Goal: Obtain resource: Obtain resource

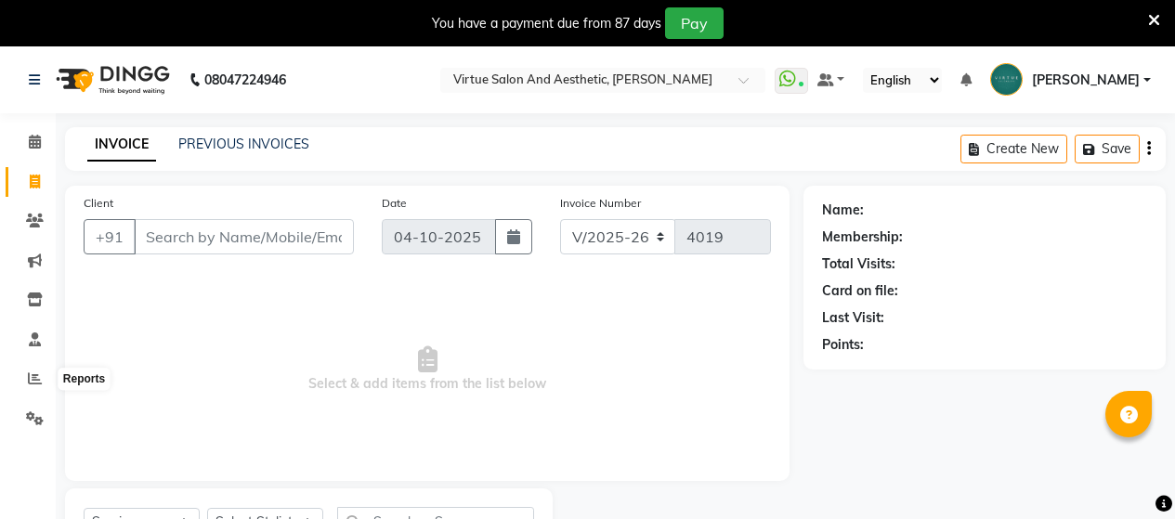
select select "4466"
select select "service"
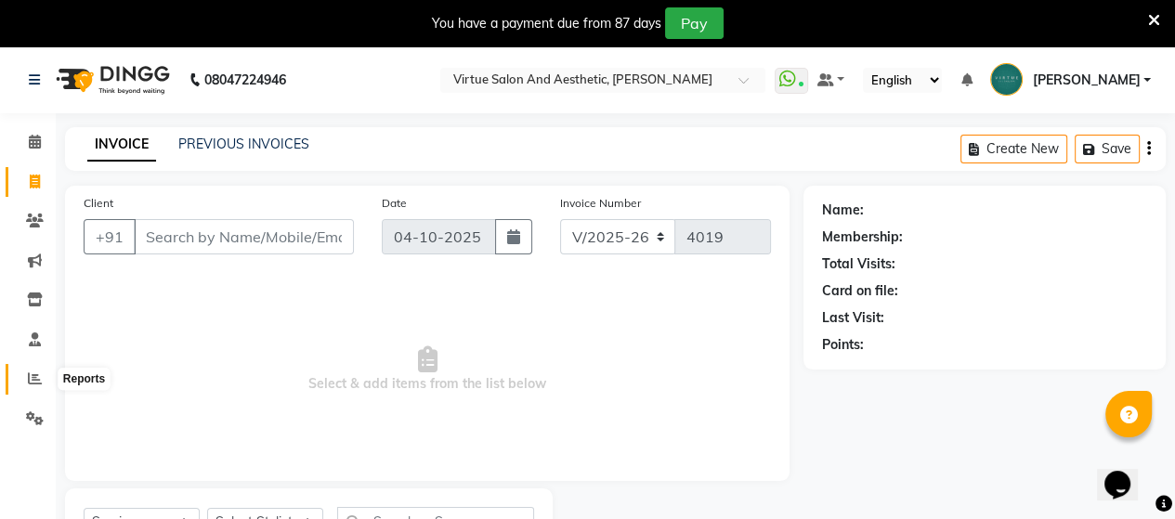
click at [25, 372] on span at bounding box center [35, 379] width 33 height 21
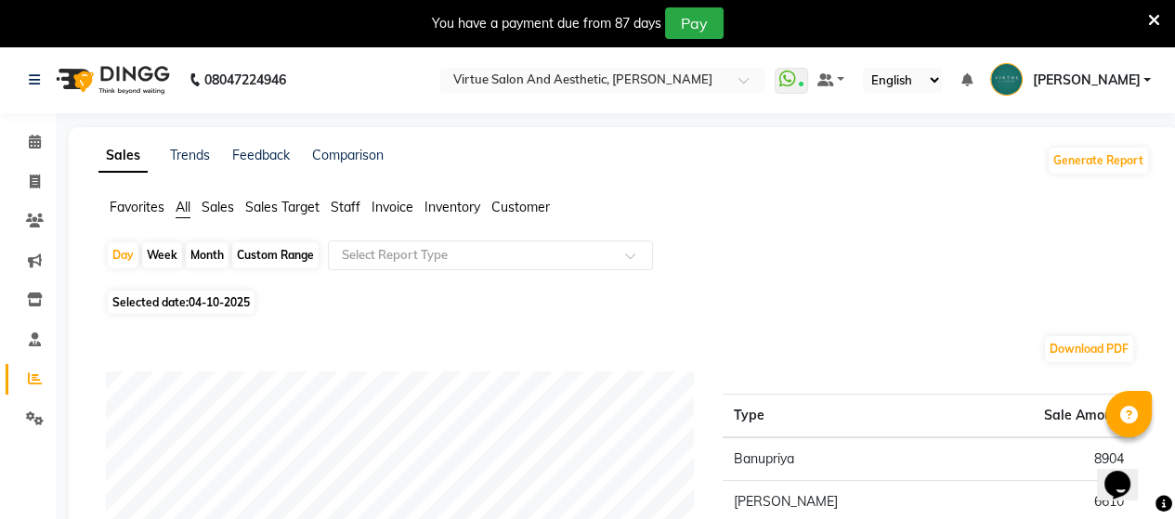
click at [212, 249] on div "Month" at bounding box center [207, 255] width 43 height 26
select select "10"
select select "2025"
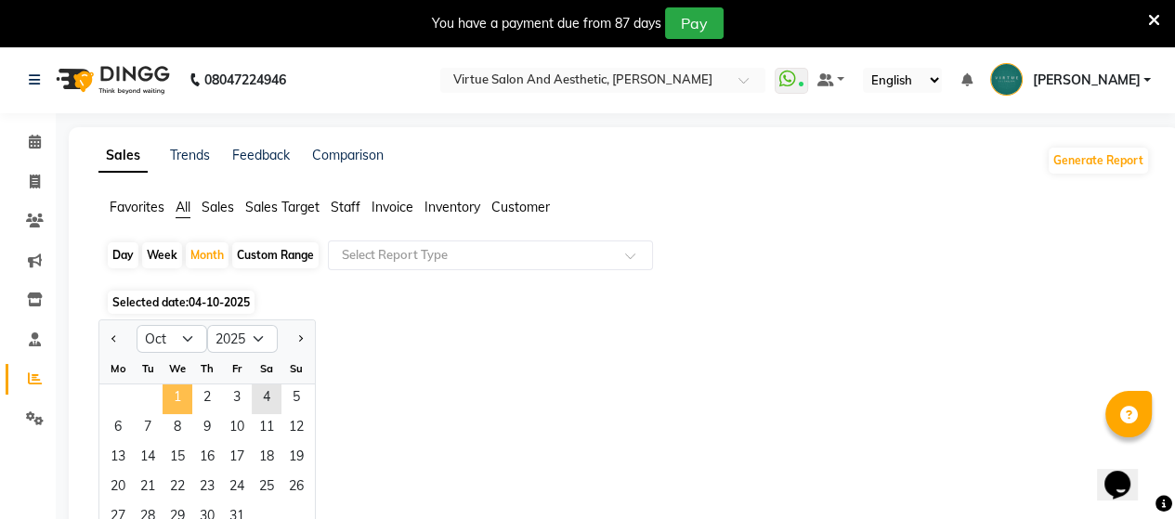
click at [175, 399] on span "1" at bounding box center [178, 400] width 30 height 30
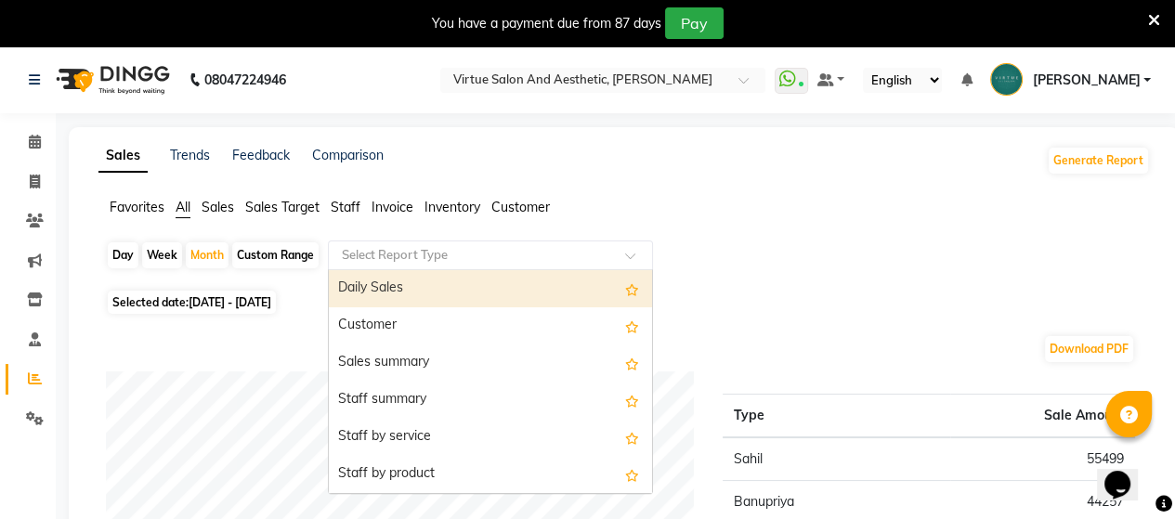
drag, startPoint x: 462, startPoint y: 248, endPoint x: 449, endPoint y: 319, distance: 71.8
click at [463, 248] on input "text" at bounding box center [472, 255] width 268 height 19
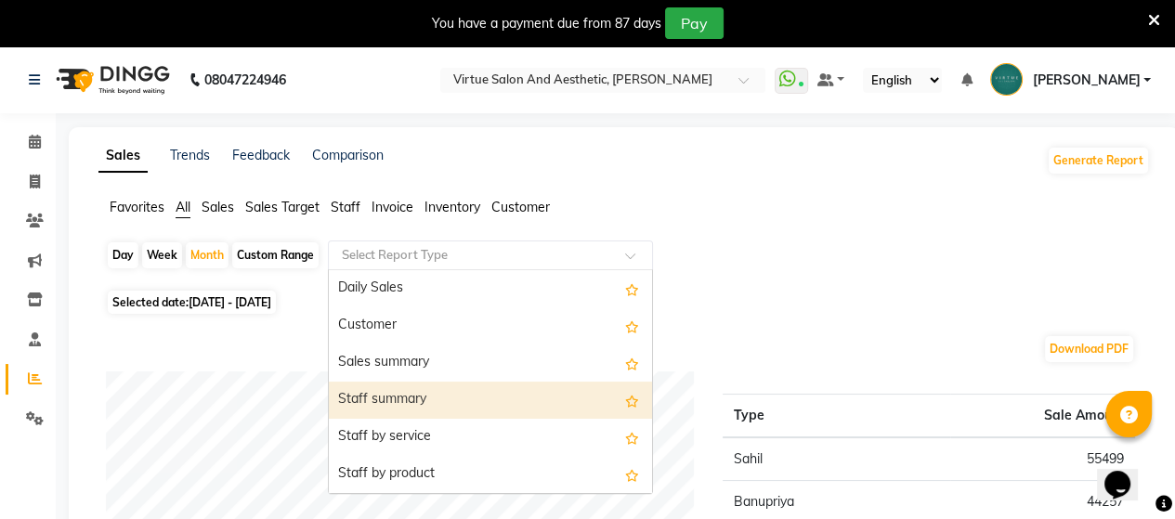
click at [429, 407] on div "Staff summary" at bounding box center [490, 400] width 323 height 37
select select "full_report"
select select "csv"
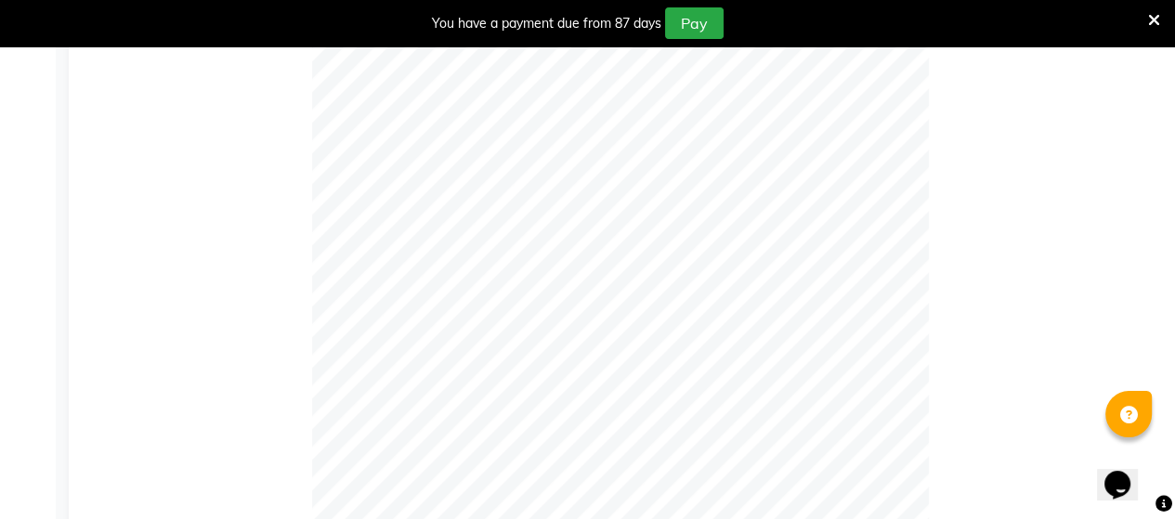
scroll to position [186, 0]
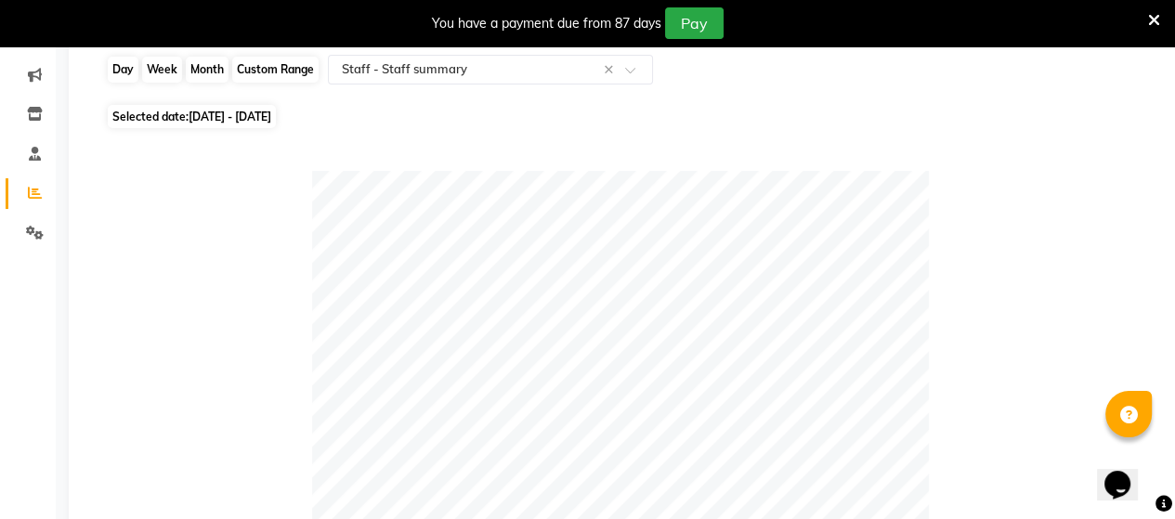
click at [201, 70] on div "Month" at bounding box center [207, 70] width 43 height 26
select select "10"
select select "2025"
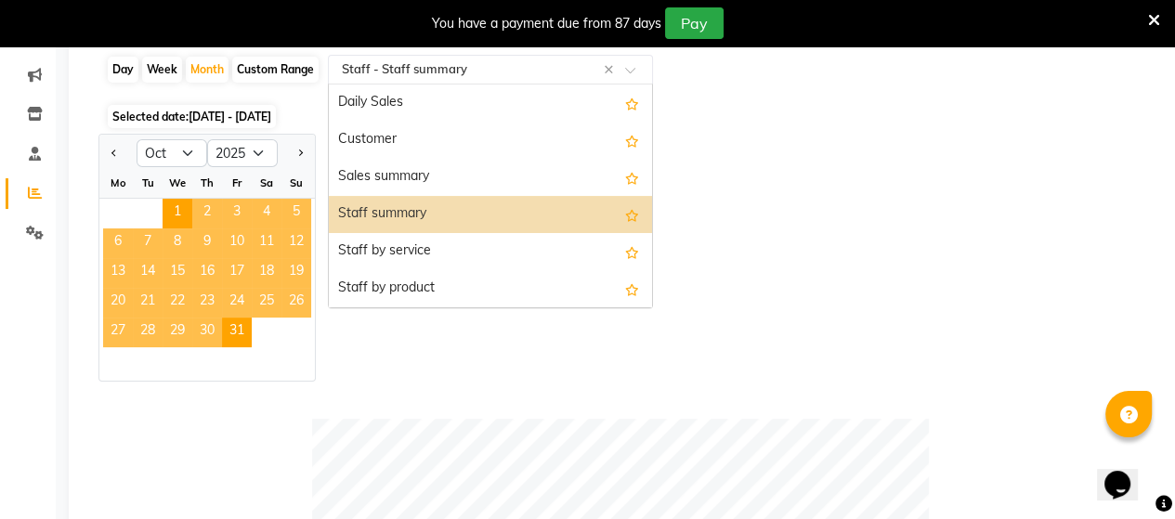
click at [502, 62] on input "text" at bounding box center [472, 69] width 268 height 19
click at [477, 219] on div "Staff summary" at bounding box center [490, 214] width 323 height 37
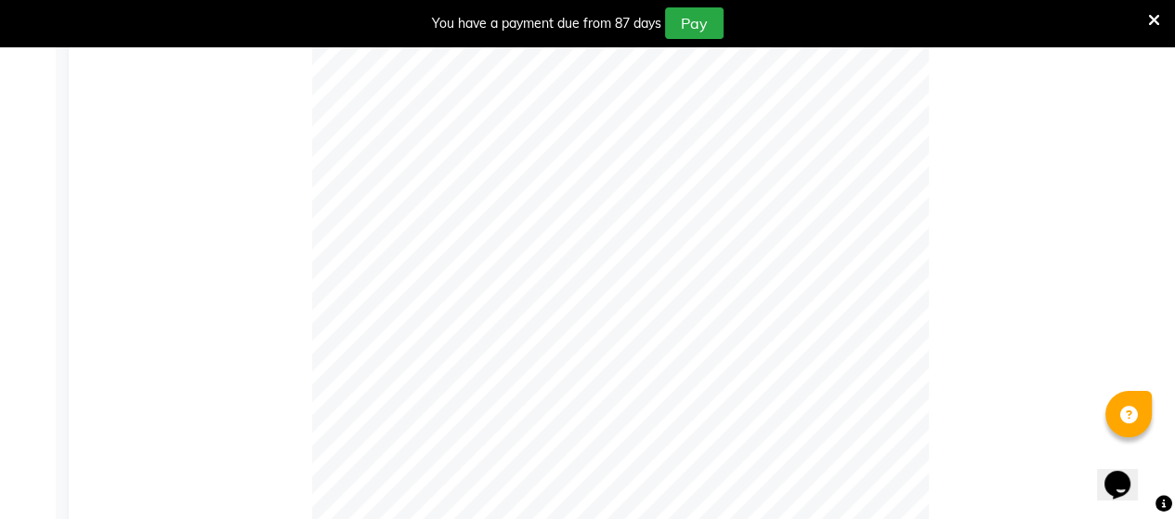
scroll to position [0, 0]
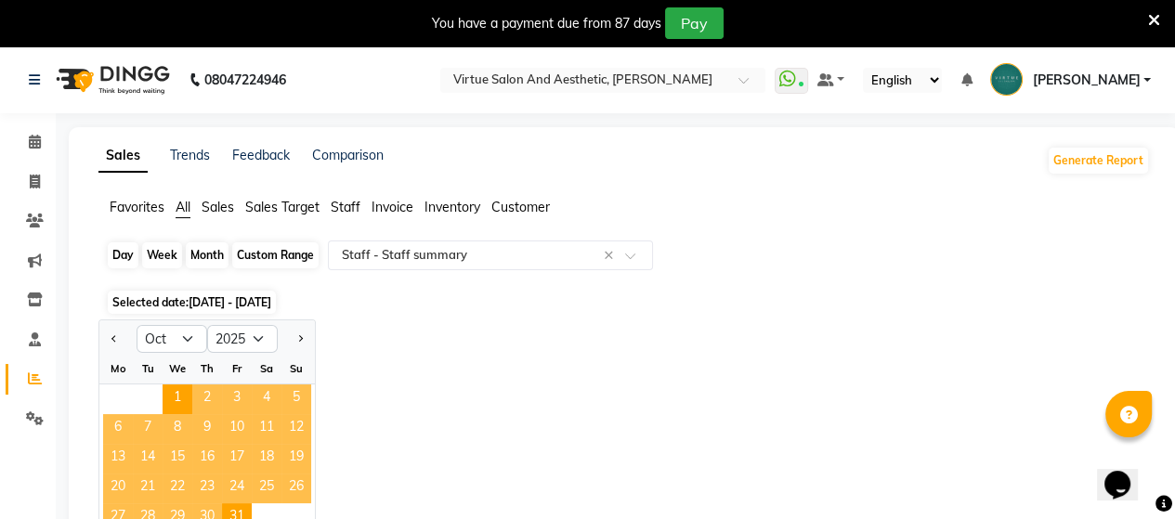
click at [201, 252] on div "Month" at bounding box center [207, 255] width 43 height 26
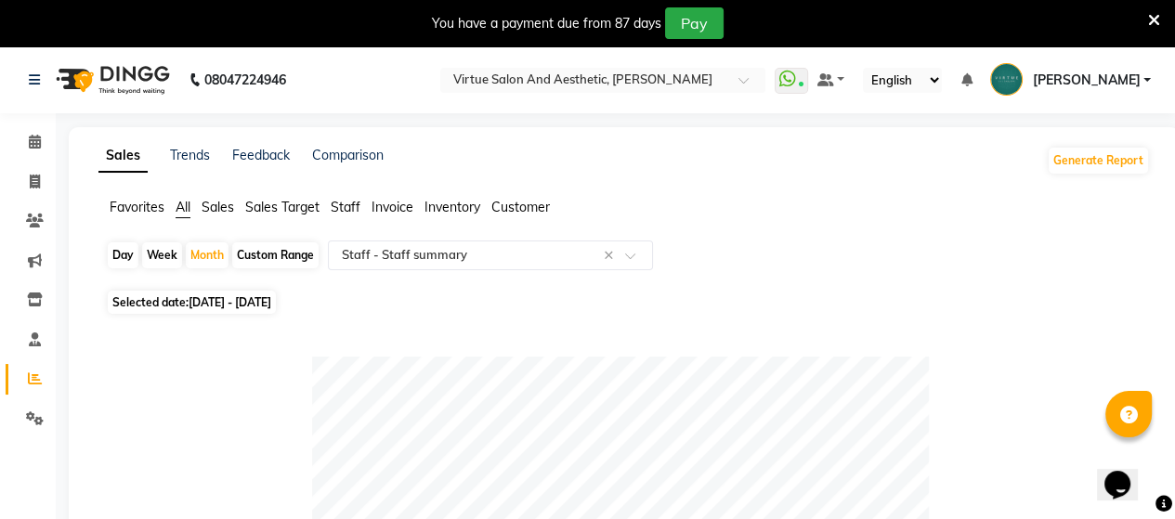
drag, startPoint x: 214, startPoint y: 244, endPoint x: 202, endPoint y: 307, distance: 64.3
click at [214, 248] on div "Month" at bounding box center [207, 255] width 43 height 26
select select "10"
select select "2025"
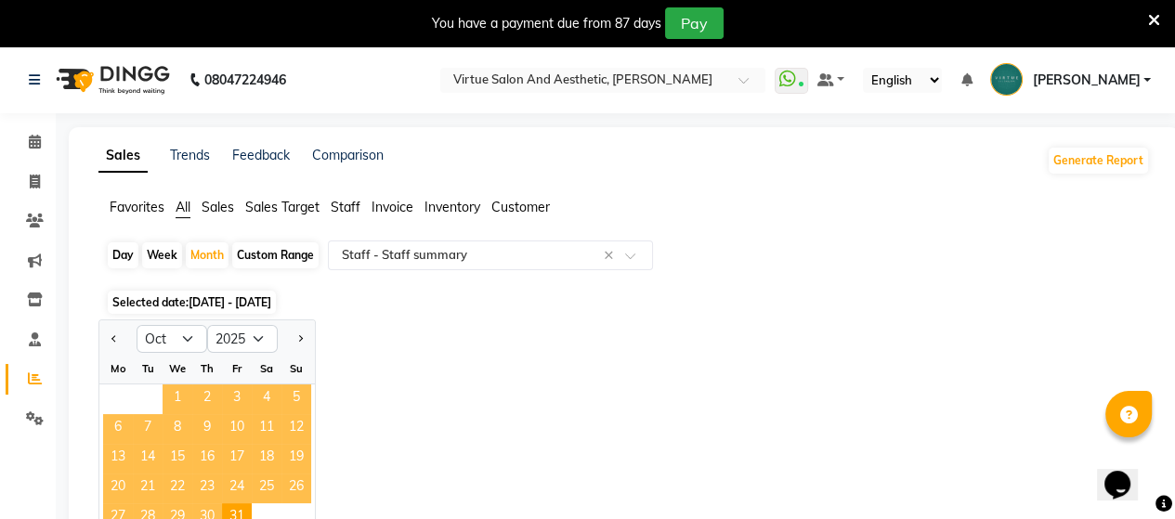
drag, startPoint x: 175, startPoint y: 412, endPoint x: 172, endPoint y: 400, distance: 11.5
click at [174, 407] on span "1" at bounding box center [178, 400] width 30 height 30
click at [172, 400] on span "1" at bounding box center [178, 400] width 30 height 30
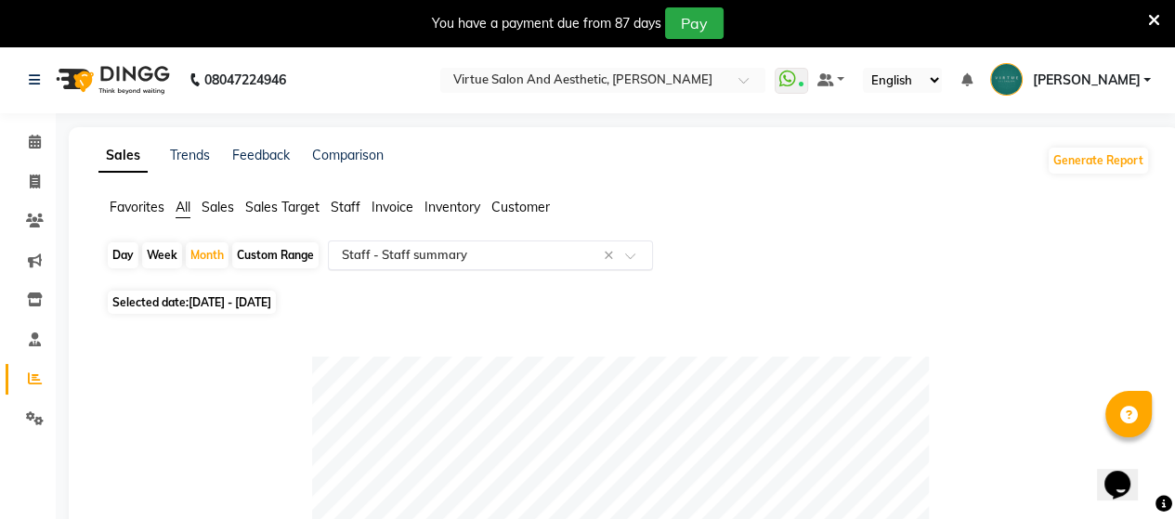
click at [565, 254] on input "text" at bounding box center [472, 255] width 268 height 19
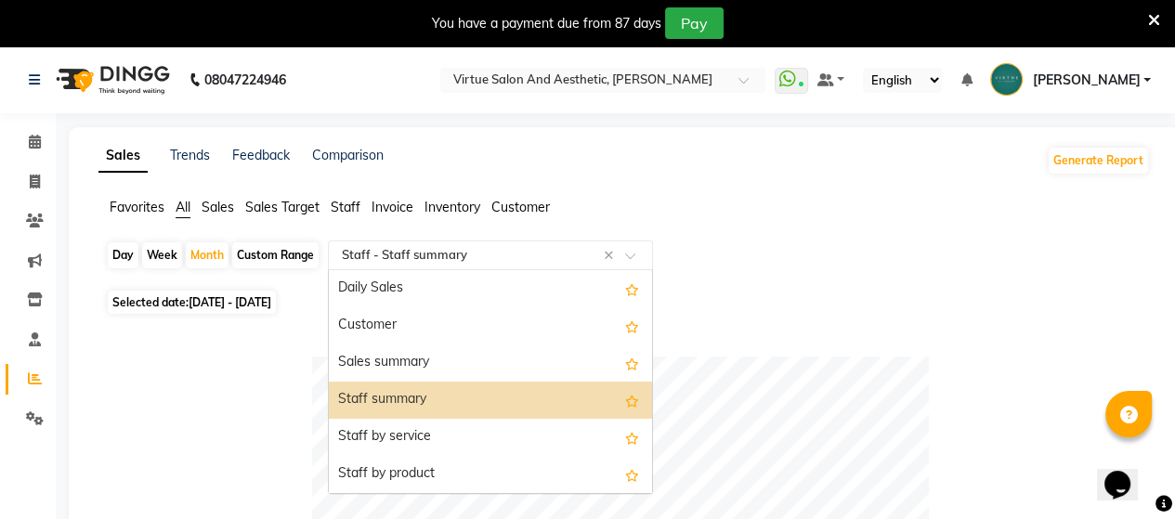
click at [491, 395] on div "Staff summary" at bounding box center [490, 400] width 323 height 37
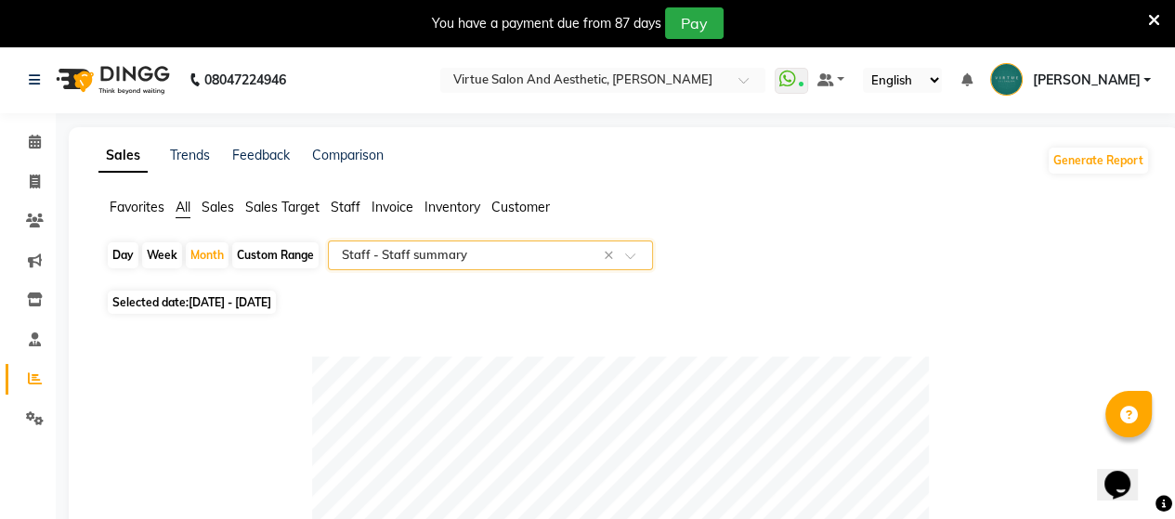
click at [557, 251] on input "text" at bounding box center [472, 255] width 268 height 19
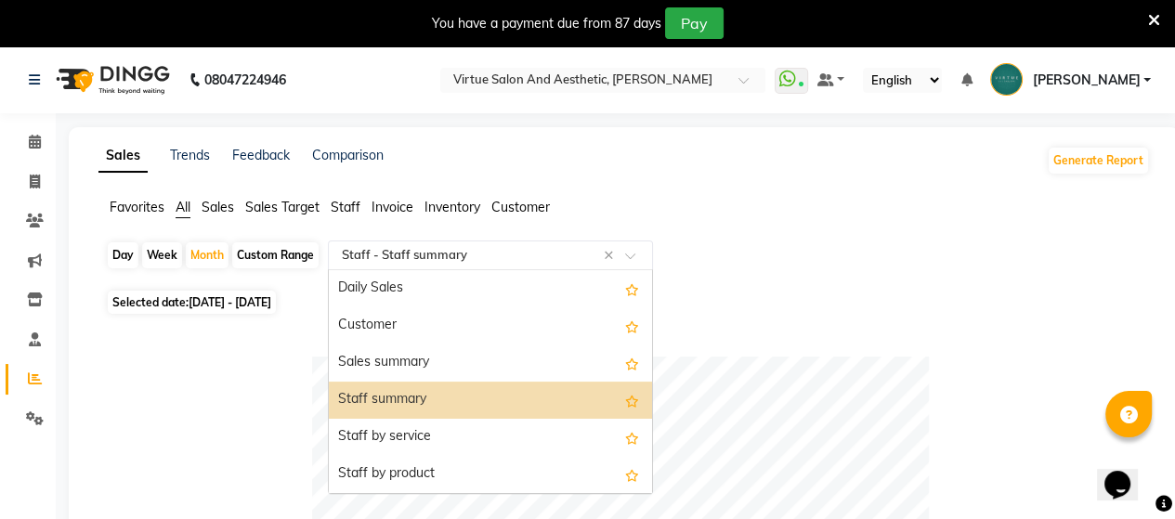
click at [499, 409] on div "Staff summary" at bounding box center [490, 400] width 323 height 37
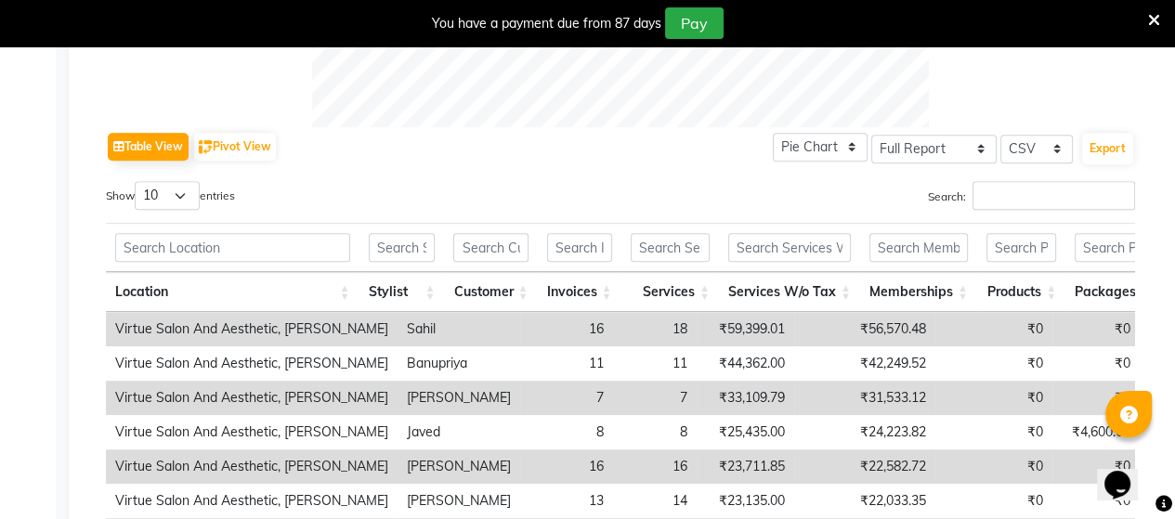
scroll to position [963, 0]
